Goal: Information Seeking & Learning: Find specific fact

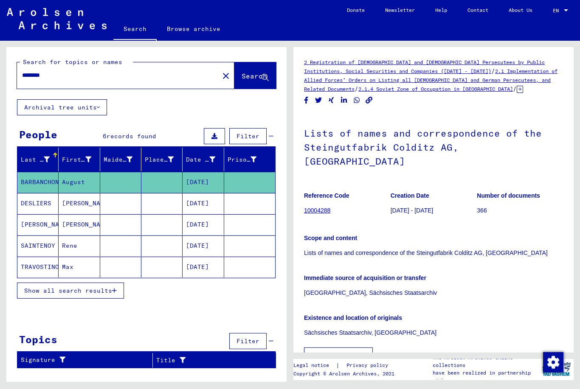
click at [62, 227] on mat-cell "Maurice" at bounding box center [79, 224] width 41 height 21
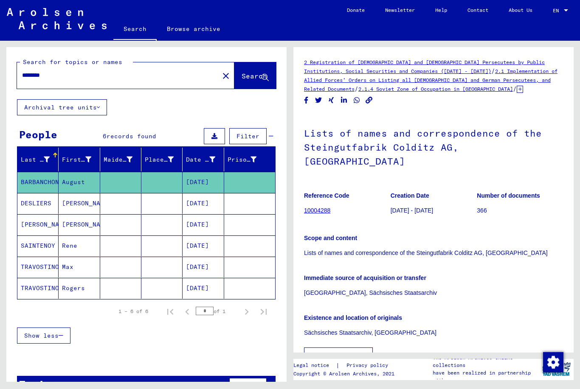
click at [57, 201] on mat-cell "DESLIERS" at bounding box center [37, 203] width 41 height 21
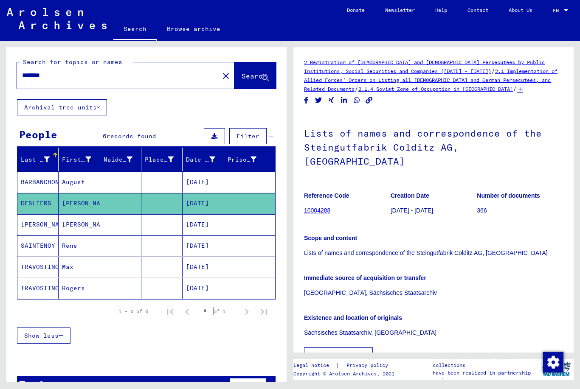
click at [63, 229] on mat-cell "Maurice" at bounding box center [79, 224] width 41 height 21
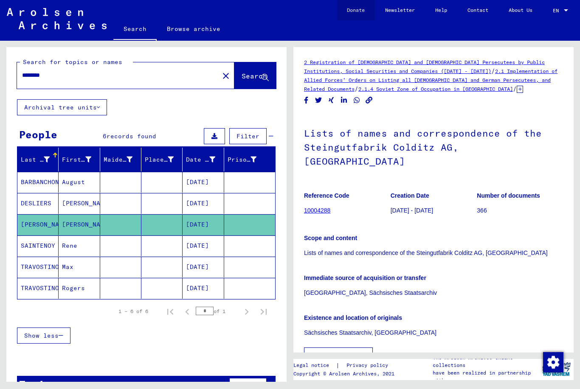
click at [357, 14] on link "Donate" at bounding box center [355, 10] width 38 height 20
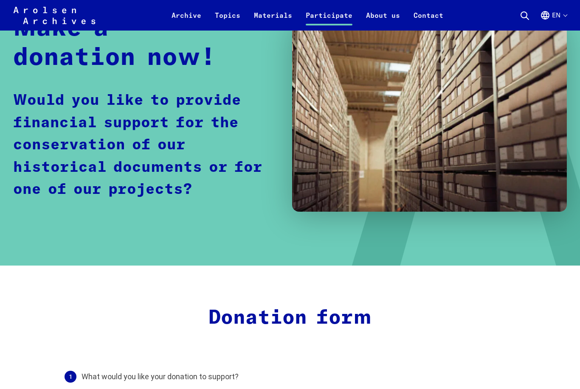
scroll to position [110, 0]
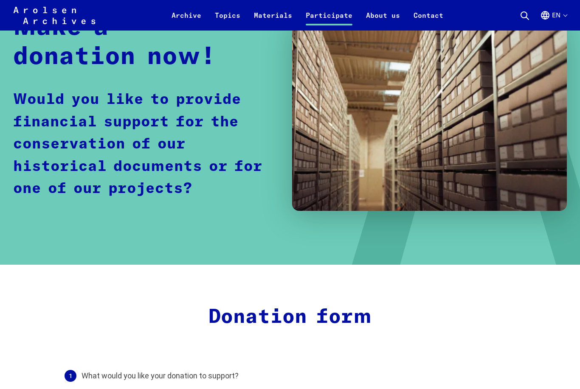
click at [281, 19] on link "Materials" at bounding box center [273, 20] width 52 height 20
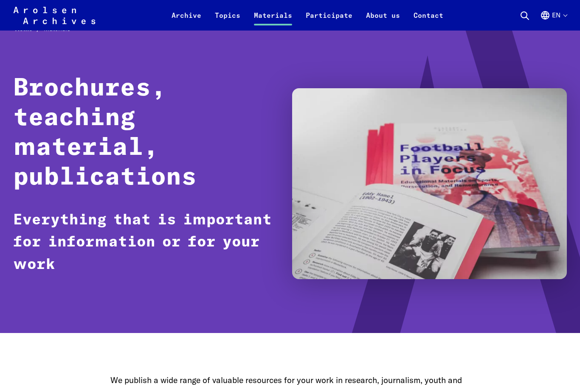
scroll to position [19, 0]
click at [228, 21] on link "Topics" at bounding box center [227, 20] width 39 height 20
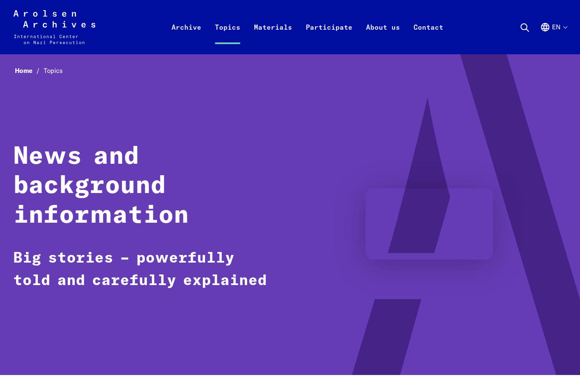
click at [434, 23] on link "Contact" at bounding box center [427, 37] width 43 height 34
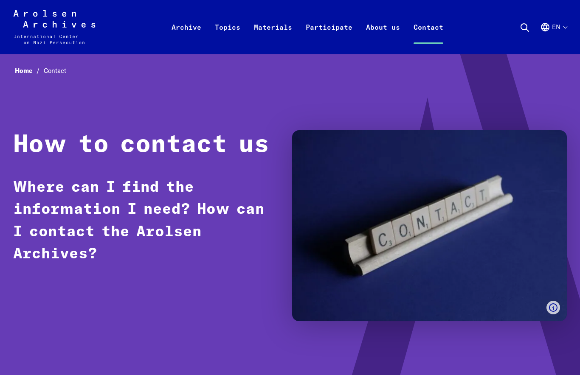
scroll to position [0, 0]
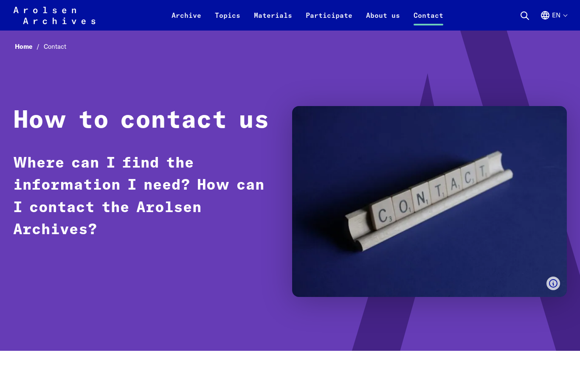
click at [197, 16] on link "Archive" at bounding box center [186, 20] width 43 height 20
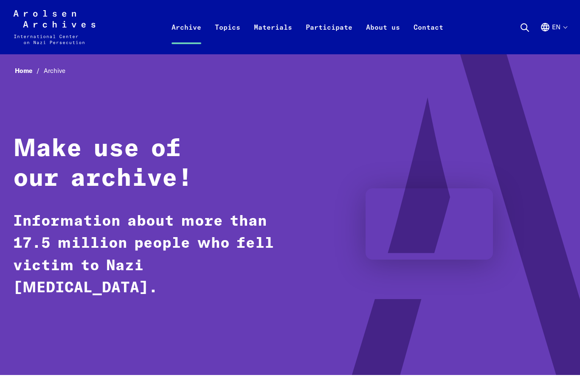
click at [23, 73] on link "Home" at bounding box center [29, 71] width 29 height 8
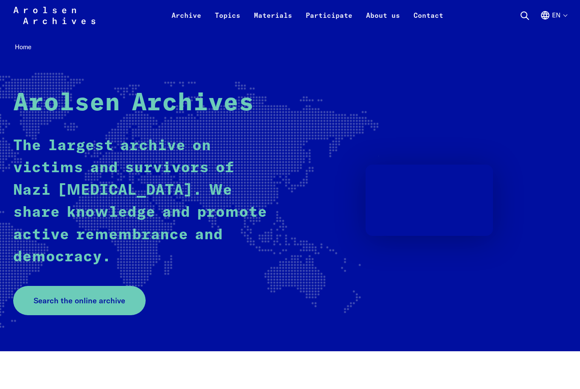
scroll to position [24, 0]
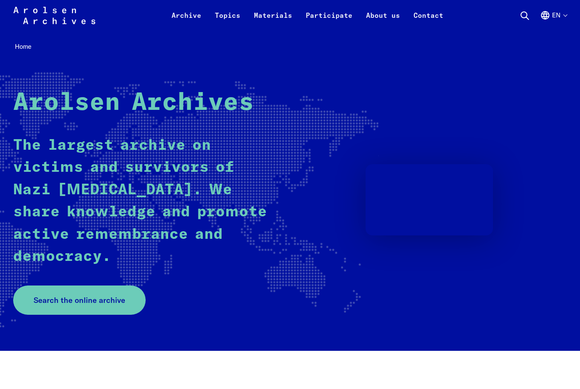
click at [95, 294] on span "Search the online archive" at bounding box center [80, 299] width 92 height 11
